Goal: Transaction & Acquisition: Book appointment/travel/reservation

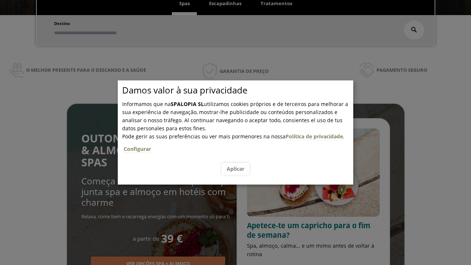
scroll to position [125, 0]
click at [225, 4] on span "Escapadinhas" at bounding box center [225, 3] width 32 height 7
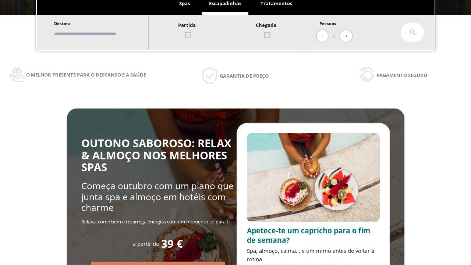
click at [104, 34] on input "text" at bounding box center [98, 34] width 92 height 13
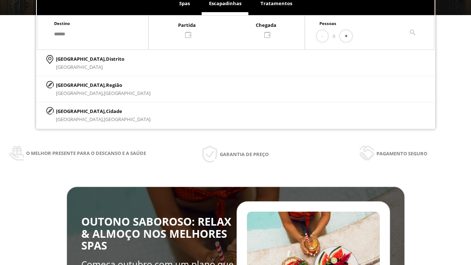
type input "******"
click at [74, 111] on p "[GEOGRAPHIC_DATA], Cidade" at bounding box center [103, 111] width 95 height 8
click at [234, 29] on div at bounding box center [227, 30] width 156 height 18
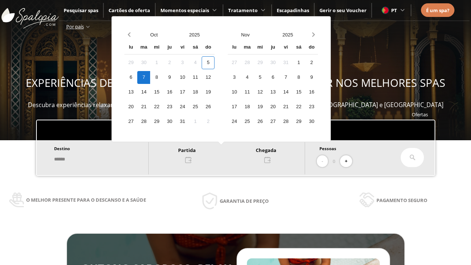
click at [163, 77] on div "8" at bounding box center [156, 77] width 13 height 13
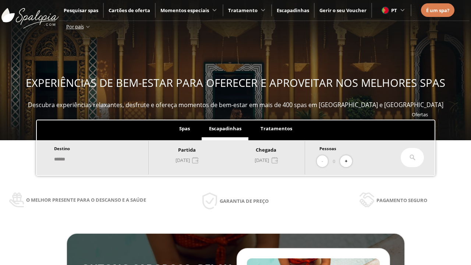
click at [349, 161] on button "+" at bounding box center [346, 161] width 12 height 12
click at [413, 158] on icon at bounding box center [413, 158] width 6 height 6
